Goal: Find specific page/section

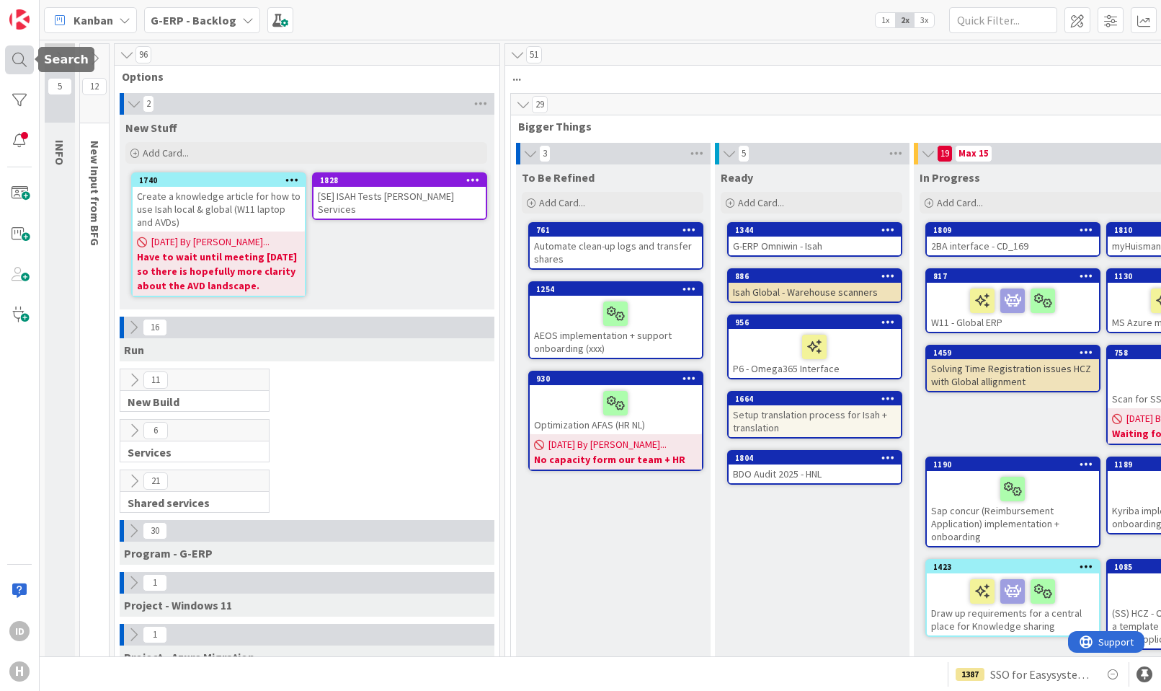
click at [14, 51] on div at bounding box center [19, 59] width 29 height 29
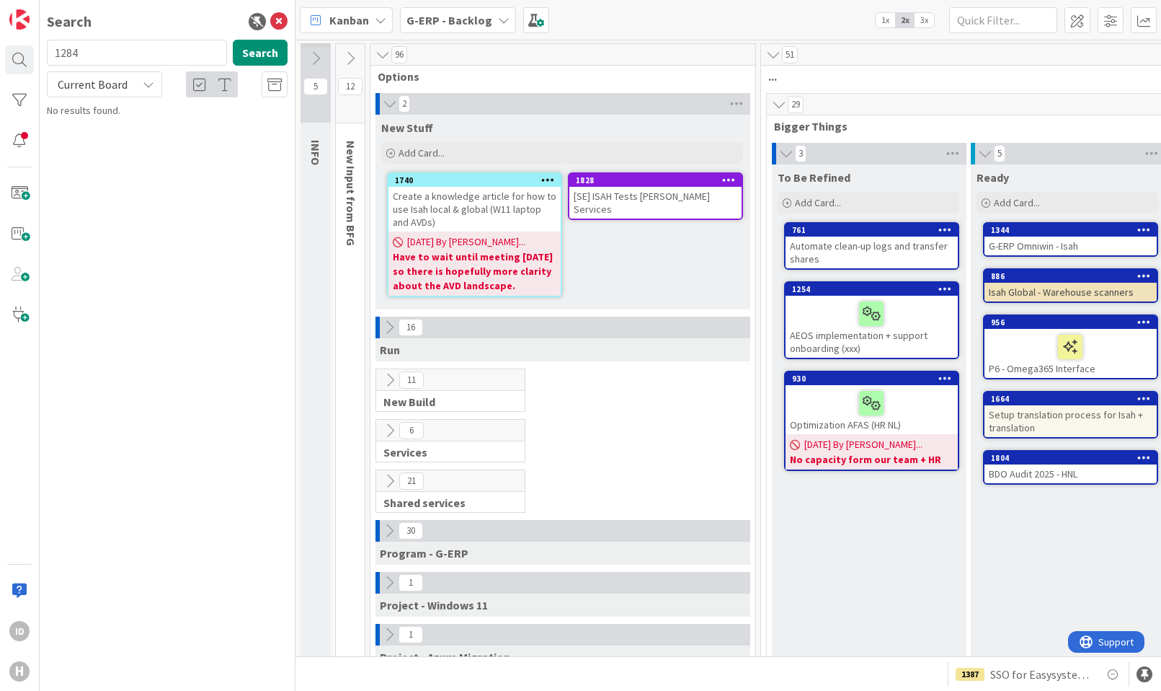
type input "1284"
drag, startPoint x: 149, startPoint y: 84, endPoint x: 143, endPoint y: 89, distance: 7.7
click at [148, 84] on icon at bounding box center [149, 85] width 12 height 12
click at [112, 141] on span "All Boards" at bounding box center [130, 144] width 150 height 22
click at [172, 151] on link "G-ERP - BFG New Build › Waiting 1284 HCN-Isah cannot receive the remaining mate…" at bounding box center [167, 128] width 255 height 50
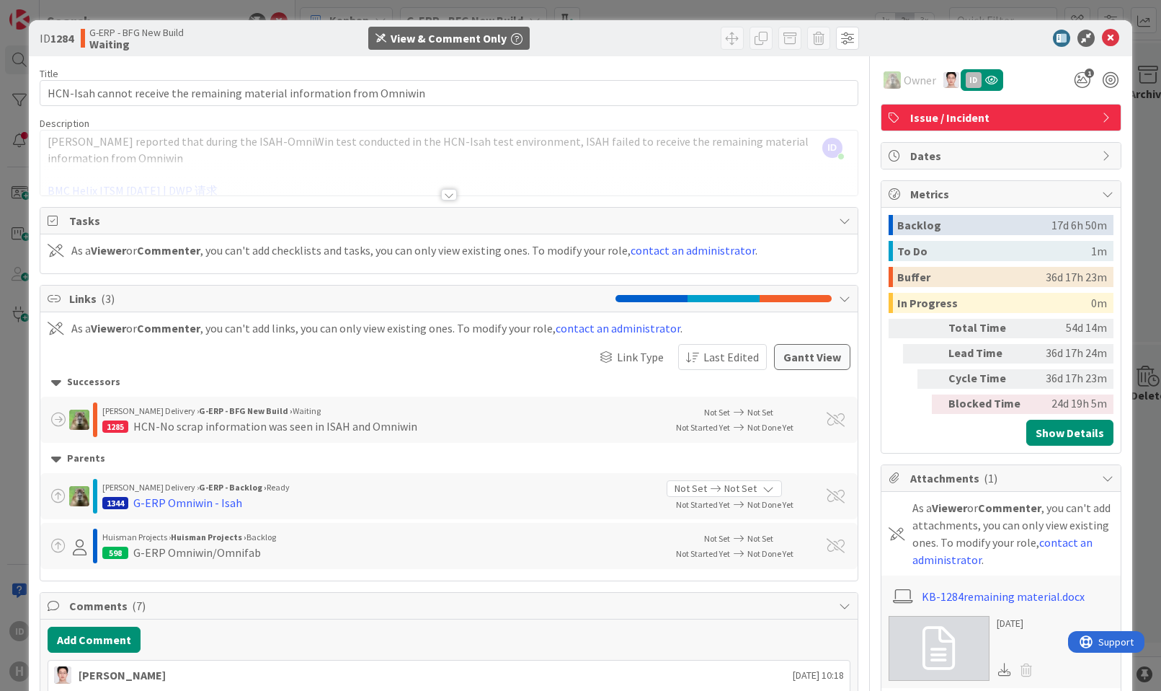
click at [447, 195] on div at bounding box center [449, 195] width 16 height 12
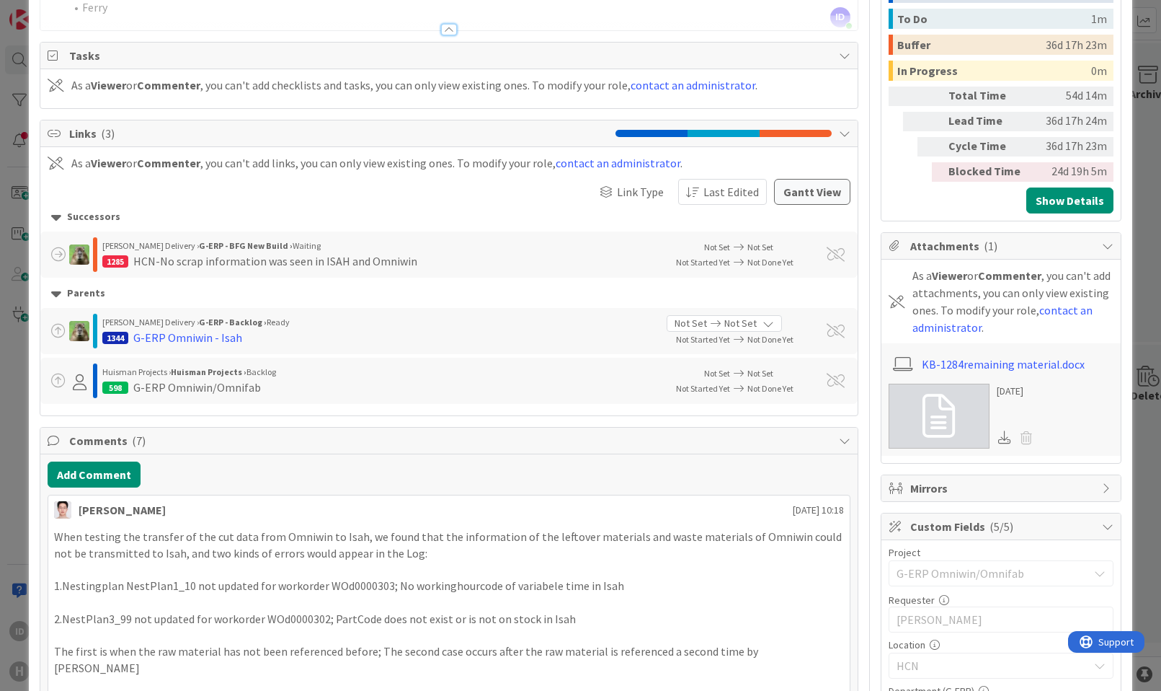
scroll to position [240, 0]
